Goal: Find specific page/section: Find specific page/section

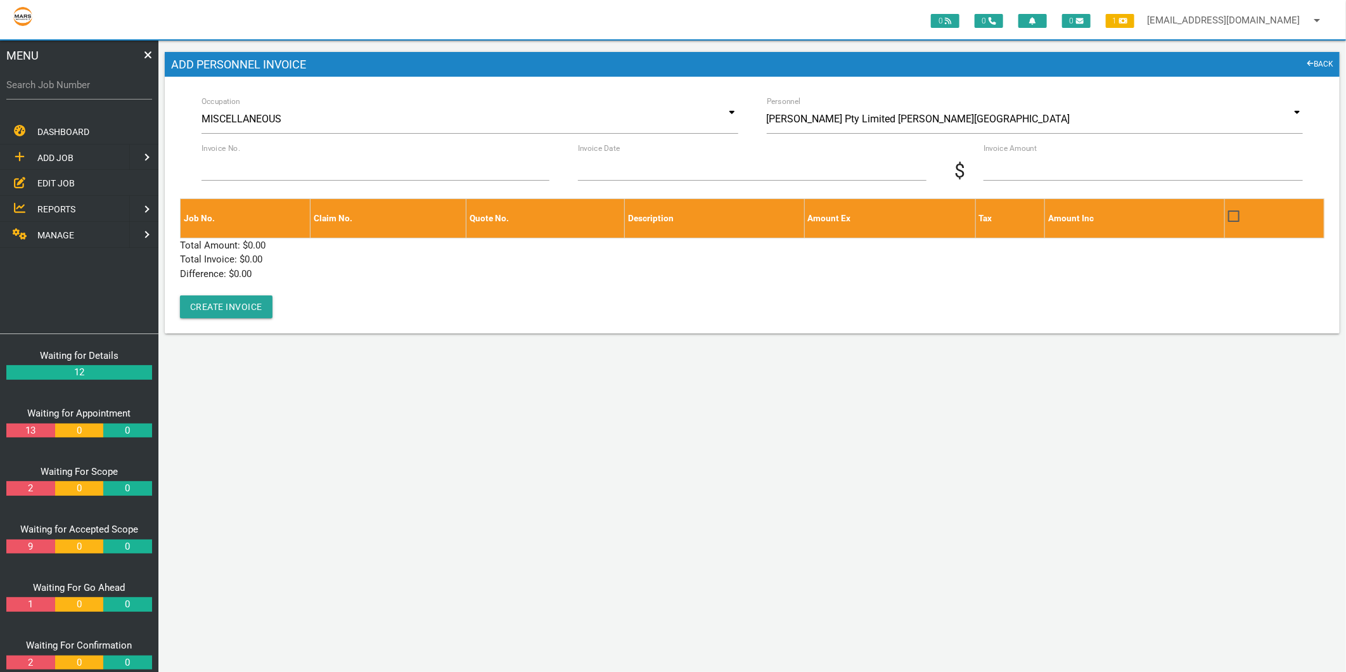
drag, startPoint x: 0, startPoint y: 0, endPoint x: 51, endPoint y: 184, distance: 190.8
click at [51, 184] on span "EDIT JOB" at bounding box center [55, 183] width 37 height 10
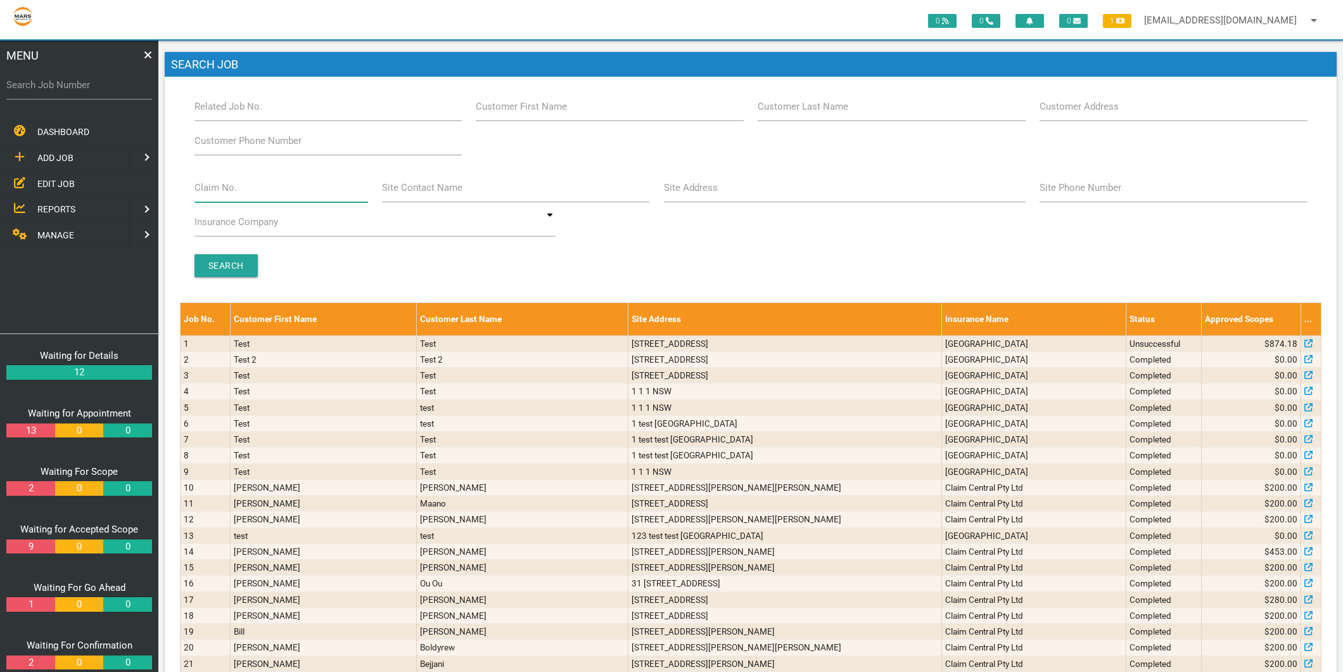
click at [309, 194] on input "Claim No." at bounding box center [281, 187] width 174 height 29
type input "villa 22"
click at [200, 274] on input "Search" at bounding box center [225, 265] width 63 height 23
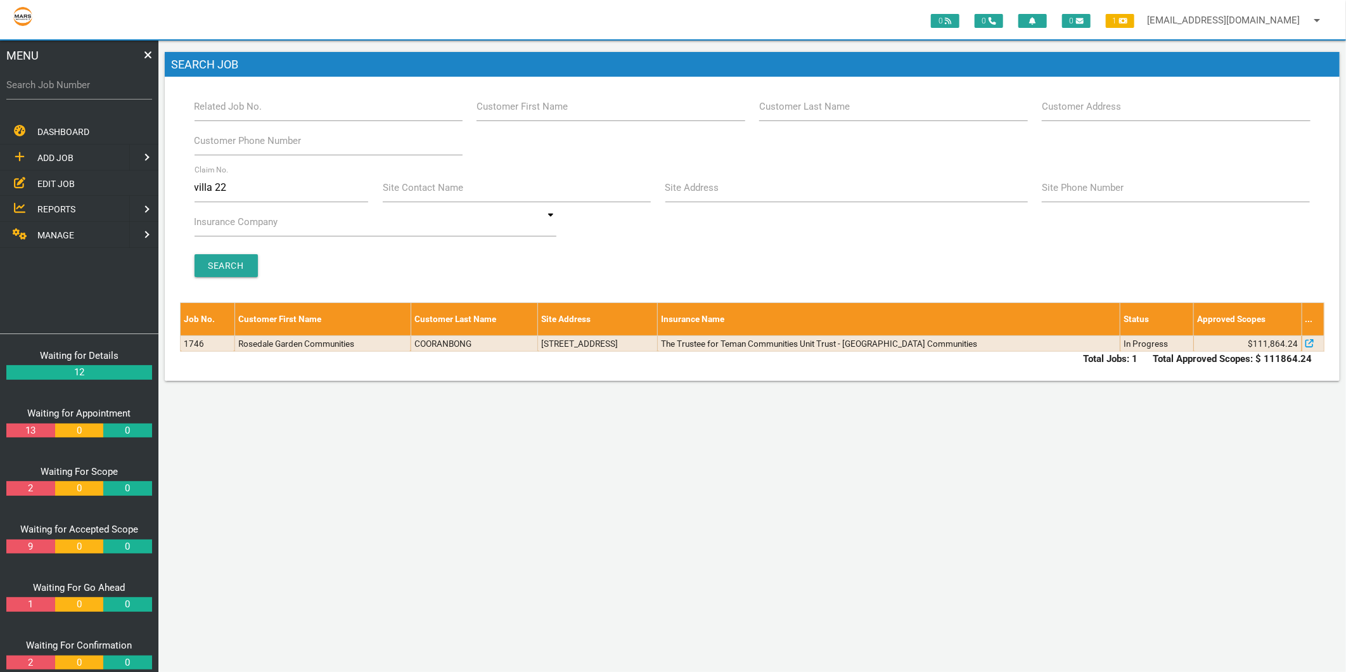
click at [699, 188] on label "Site Address" at bounding box center [692, 188] width 54 height 15
click at [699, 188] on input "Site Address" at bounding box center [846, 187] width 362 height 29
type input "empire bay"
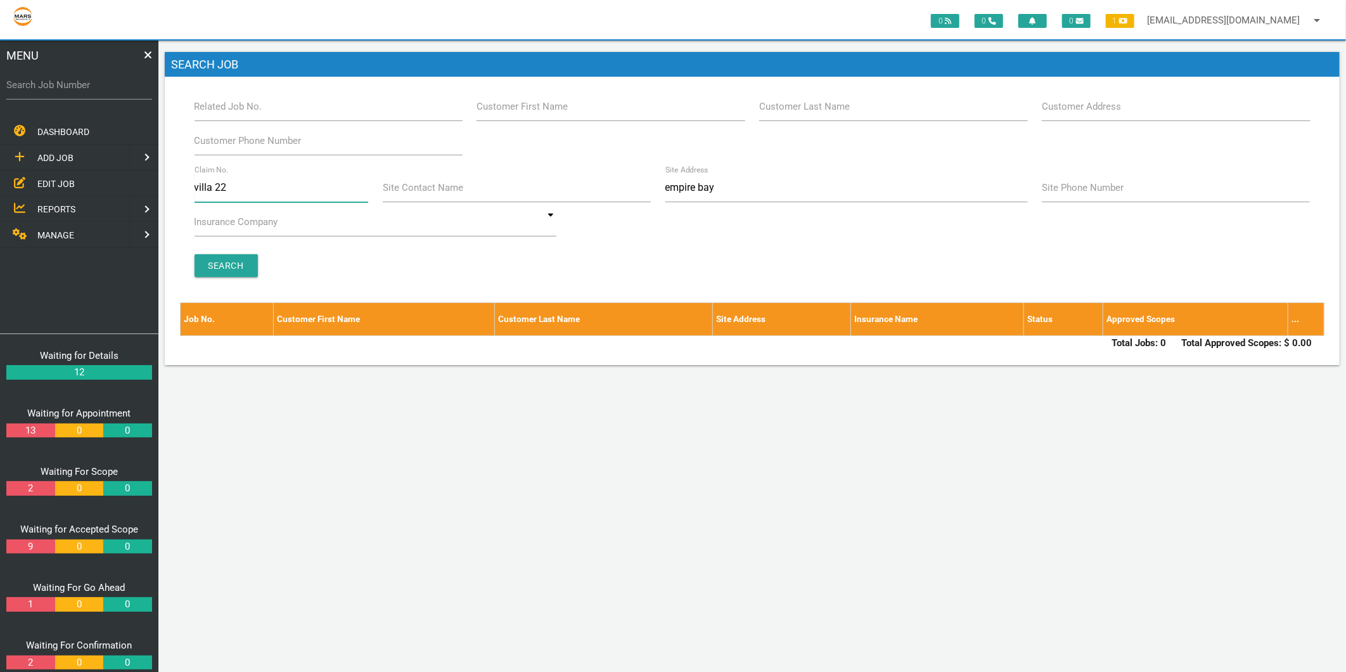
click at [294, 185] on input "villa 22" at bounding box center [281, 187] width 174 height 29
type input "v"
click at [233, 268] on input "Search" at bounding box center [225, 265] width 63 height 23
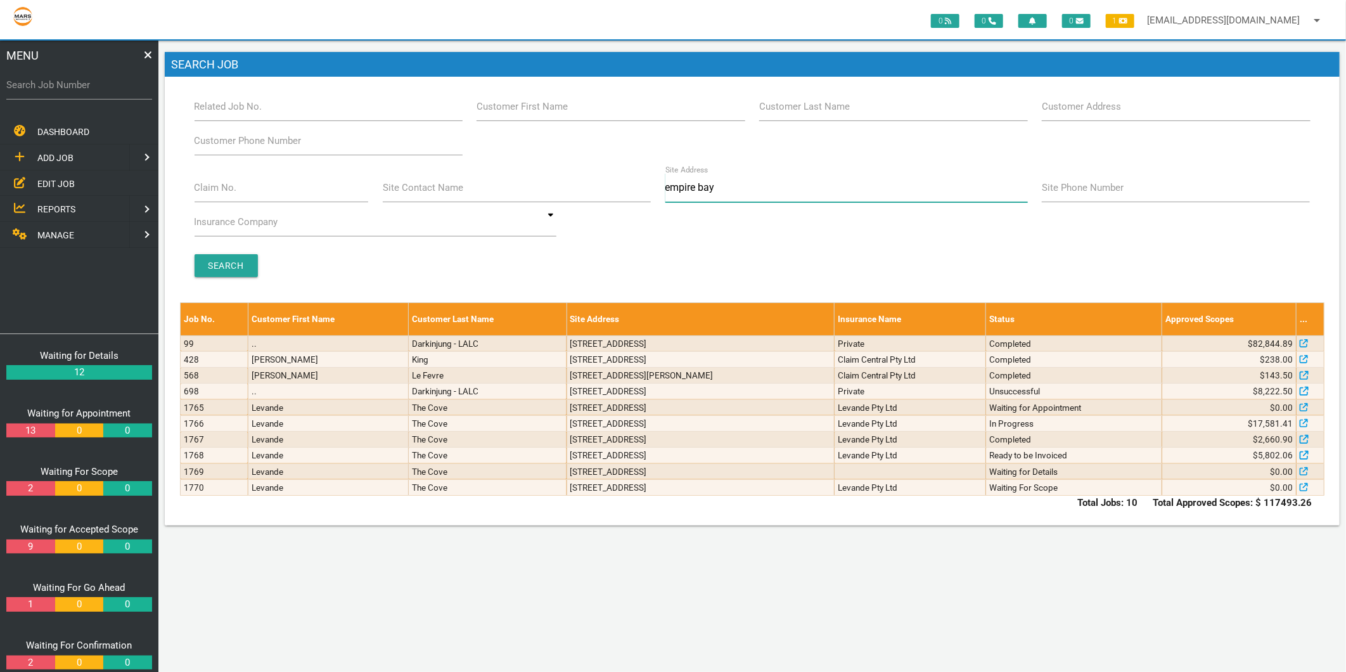
click at [721, 192] on input "empire bay" at bounding box center [846, 187] width 362 height 29
type input "[STREET_ADDRESS]"
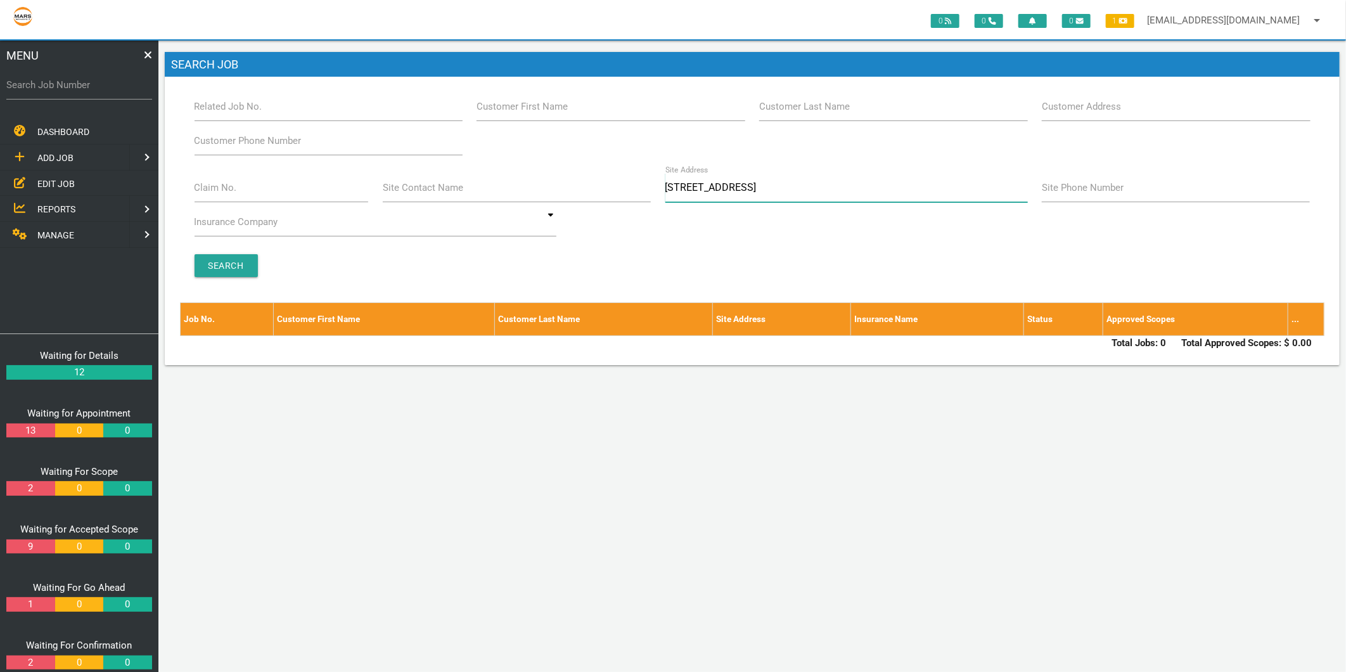
click at [721, 192] on input "[STREET_ADDRESS]" at bounding box center [846, 187] width 362 height 29
type input "5"
type input "e"
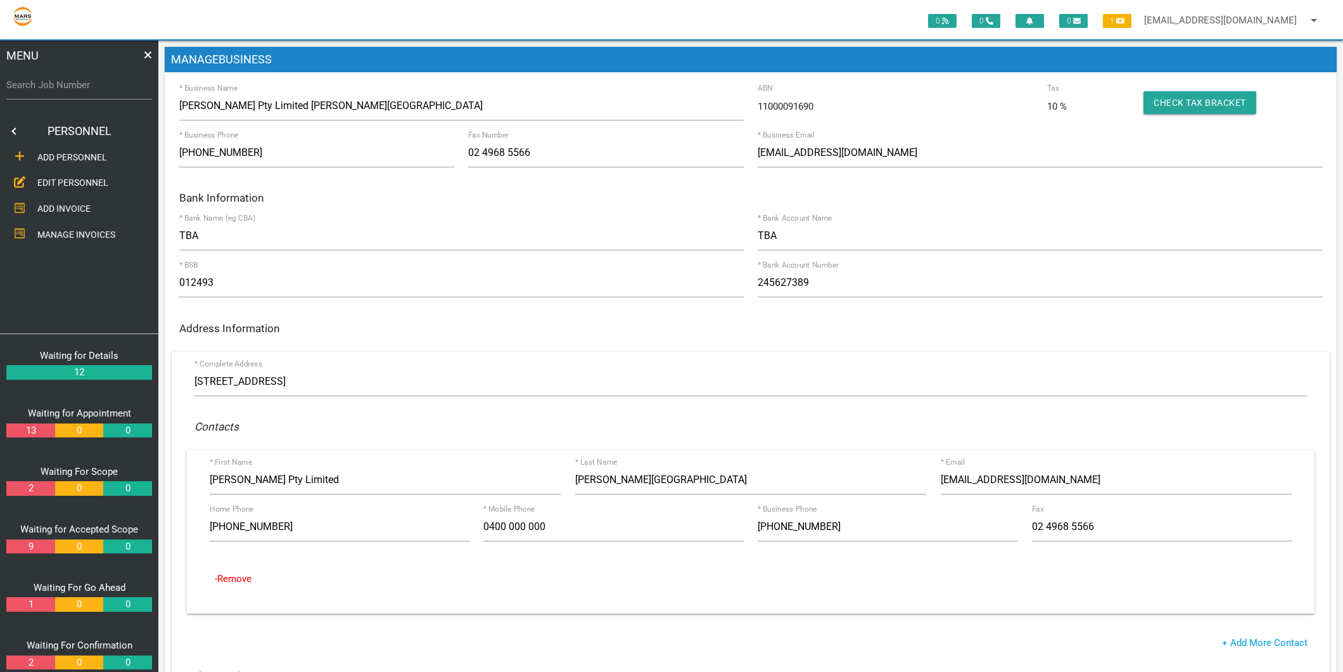
scroll to position [211, 0]
